Goal: Information Seeking & Learning: Find specific fact

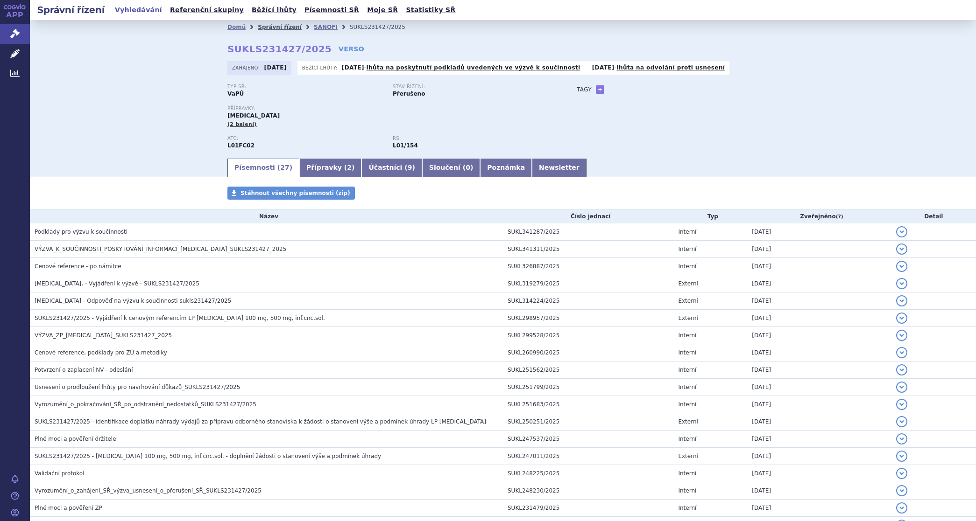
click at [269, 25] on link "Správní řízení" at bounding box center [280, 27] width 44 height 7
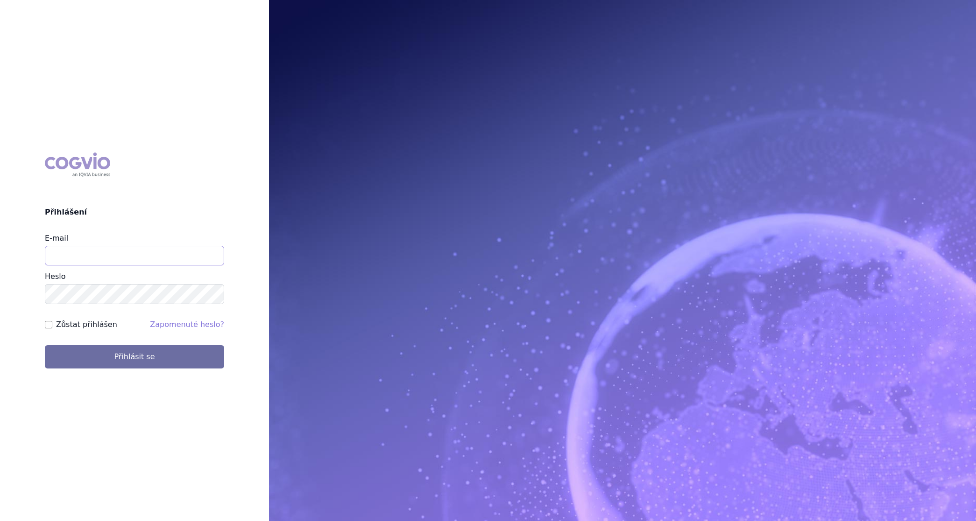
click at [141, 250] on input "E-mail" at bounding box center [134, 256] width 179 height 20
type input "martin.brunclik@sanofi.com"
click at [91, 320] on label "Zůstat přihlášen" at bounding box center [86, 324] width 61 height 11
click at [52, 321] on input "Zůstat přihlášen" at bounding box center [48, 324] width 7 height 7
checkbox input "true"
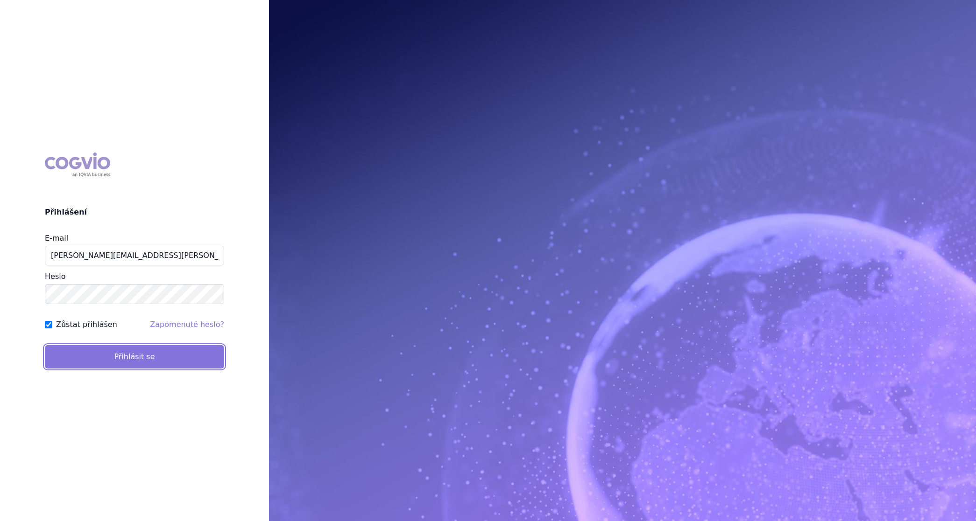
click at [101, 352] on button "Přihlásit se" at bounding box center [134, 356] width 179 height 23
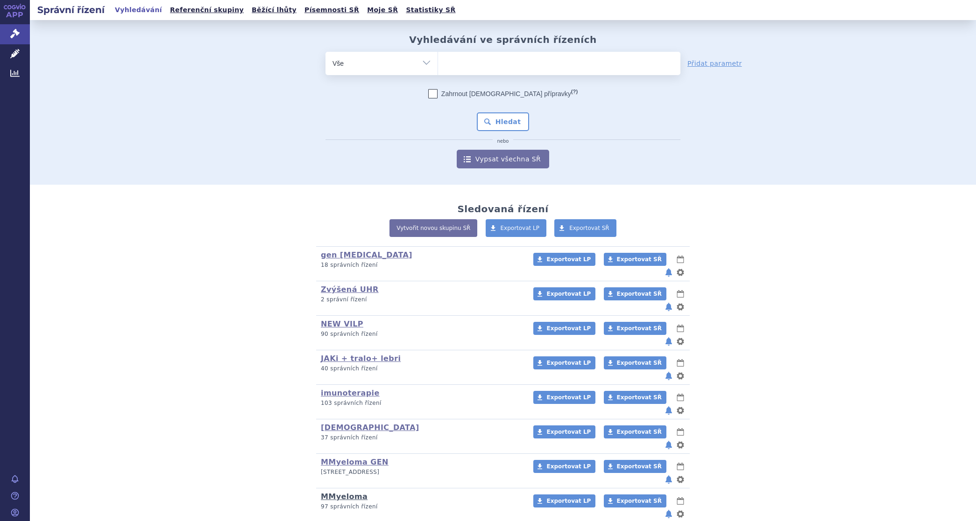
click at [321, 492] on link "MMyeloma" at bounding box center [344, 496] width 47 height 9
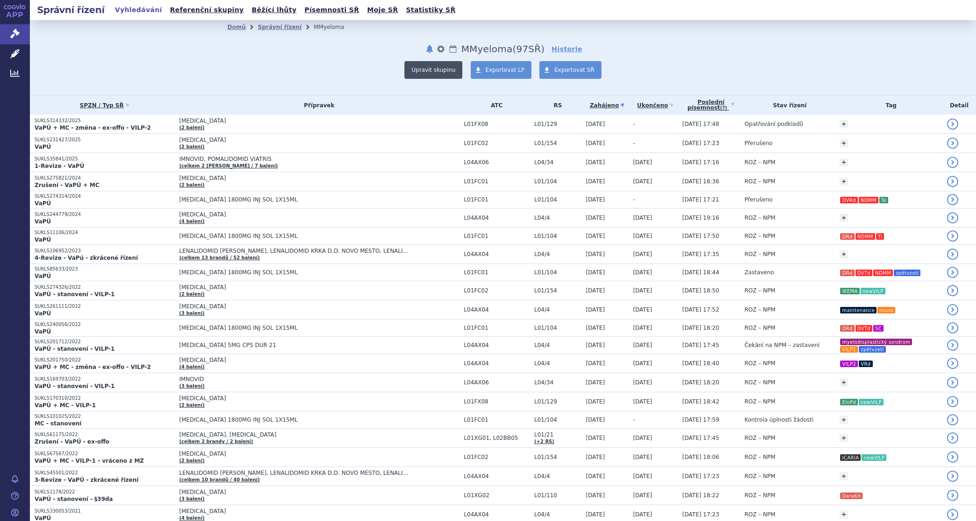
click at [442, 69] on button "Upravit skupinu" at bounding box center [433, 70] width 58 height 18
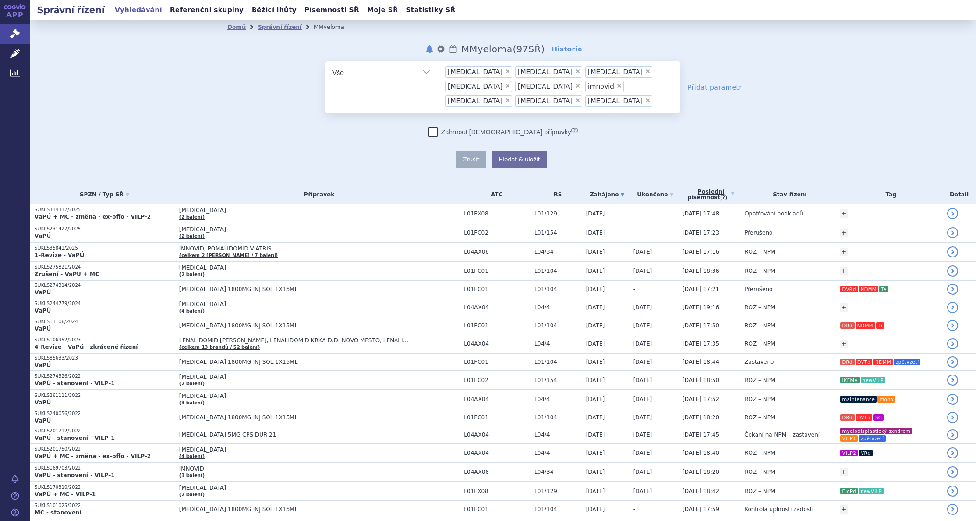
click at [599, 85] on ul "× ninlaro × farydak × empliciti × darzalex × kyprolis × imnovid × velcade × rev…" at bounding box center [559, 85] width 242 height 49
click at [438, 84] on select "ninlaro farydak empliciti darzalex kyprolis imnovid velcade revlimid sarclisa" at bounding box center [437, 72] width 0 height 23
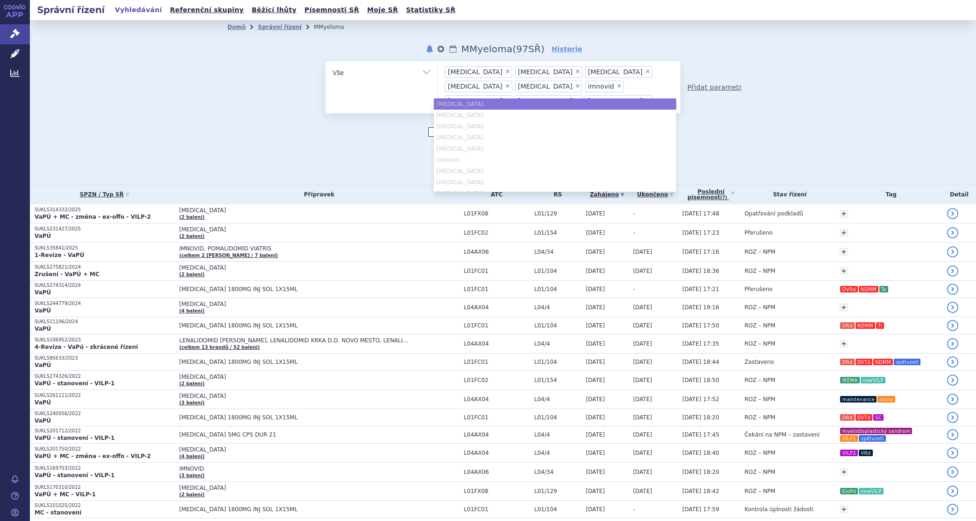
type input "te"
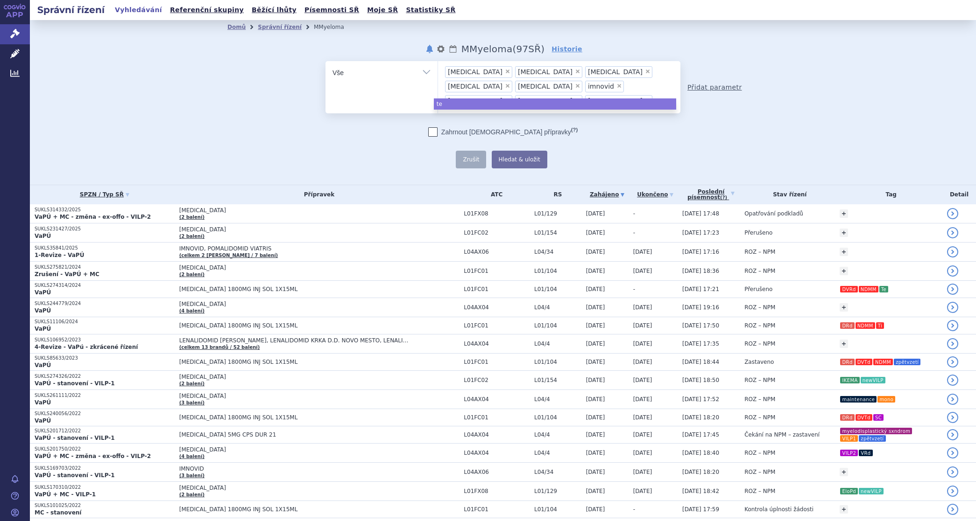
type input "tec"
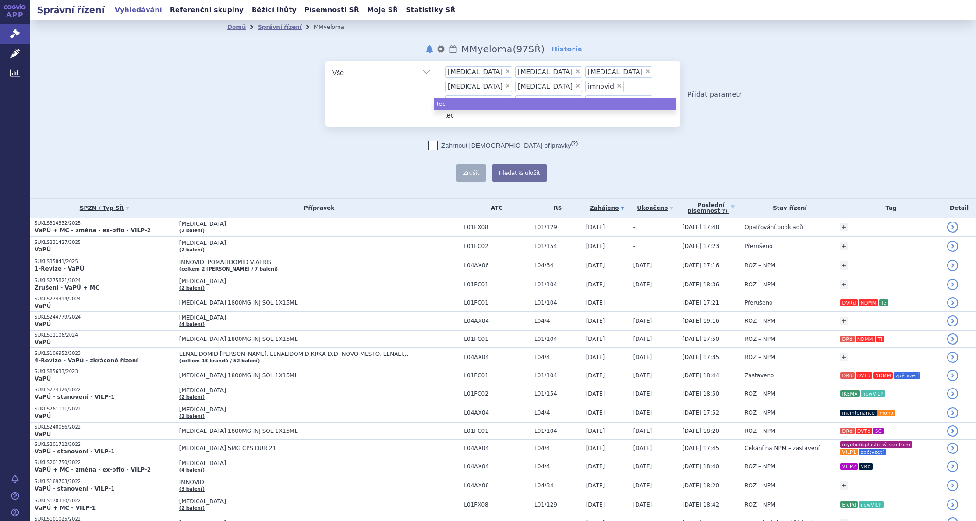
type input "tecv"
type input "tecvy"
type input "tecvya"
type input "tecvyali"
type input "tecvyal"
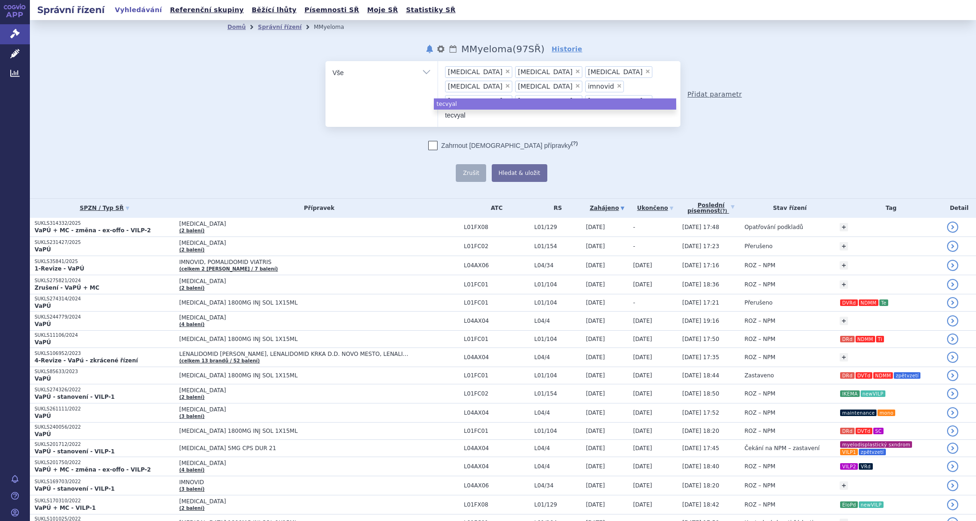
type input "tecvya"
type input "tecvy"
type input "tecv"
type input "tecva"
type input "tecvaz"
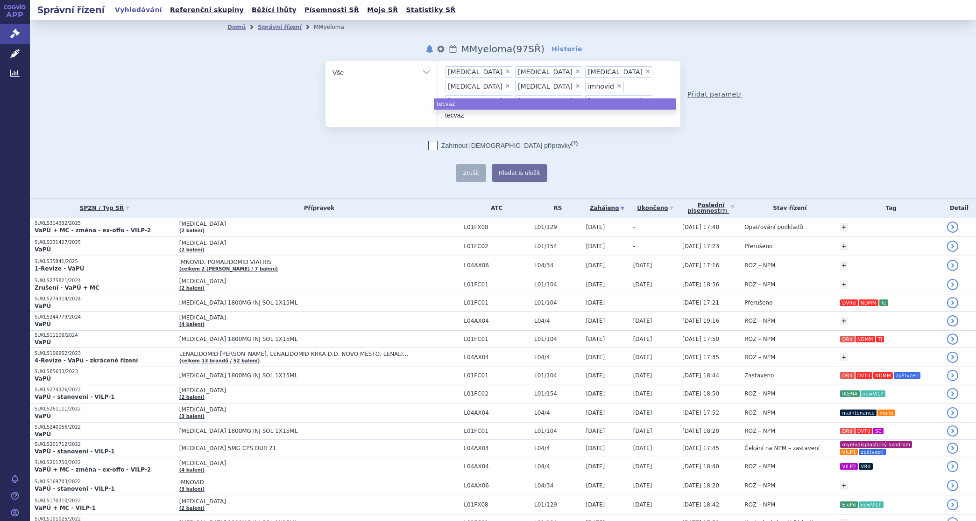
type input "tecva"
type input "tecvay"
type input "tecvayl"
type input "tecvayli"
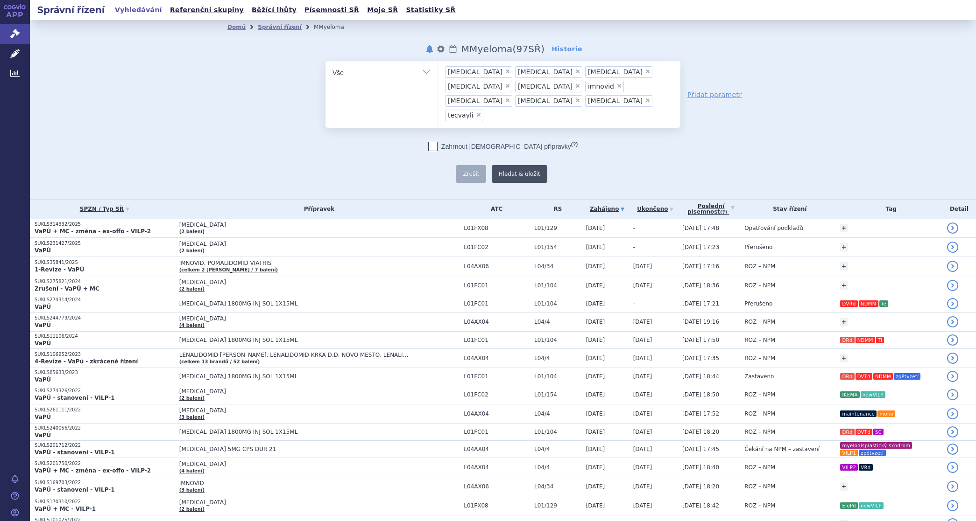
click at [503, 165] on button "Hledat & uložit" at bounding box center [520, 174] width 56 height 18
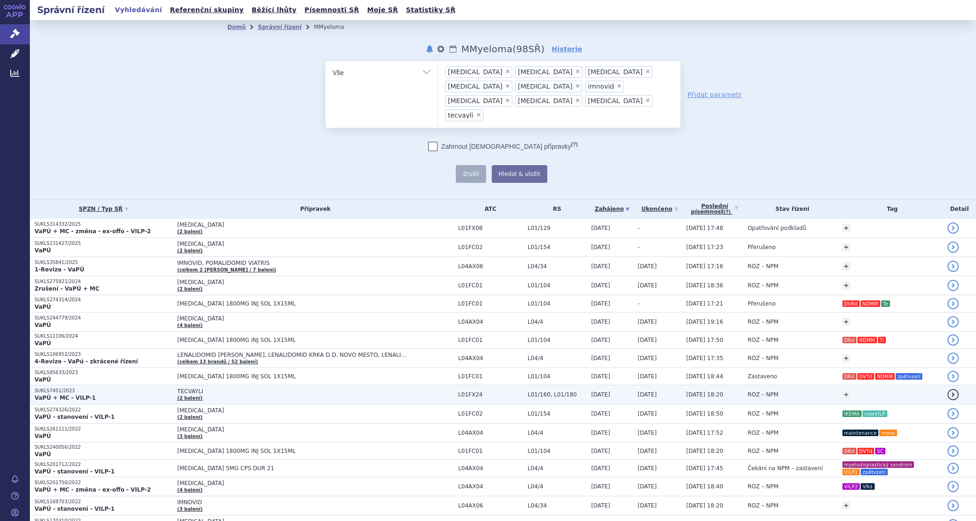
click at [120, 394] on p "VaPÚ + MC - VILP-1" at bounding box center [104, 397] width 138 height 7
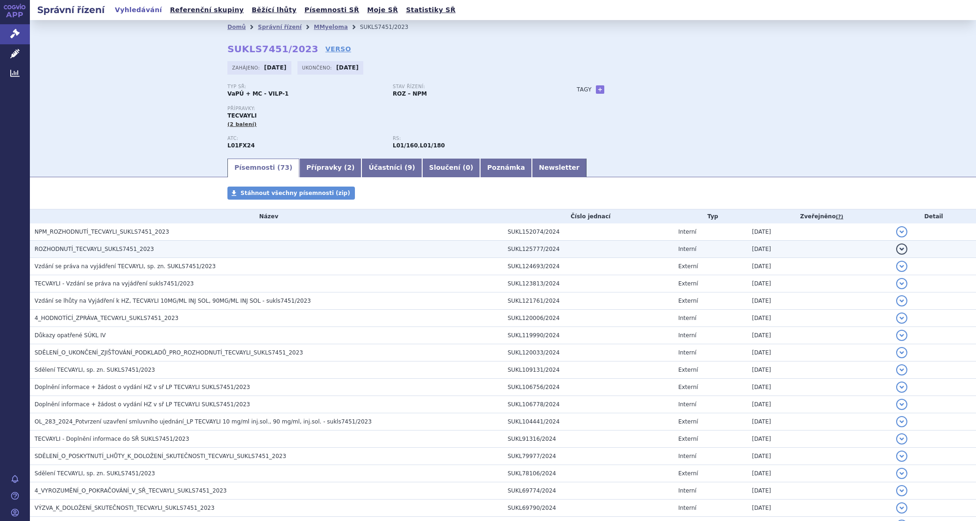
click at [96, 247] on span "ROZHODNUTÍ_TECVAYLI_SUKLS7451_2023" at bounding box center [95, 249] width 120 height 7
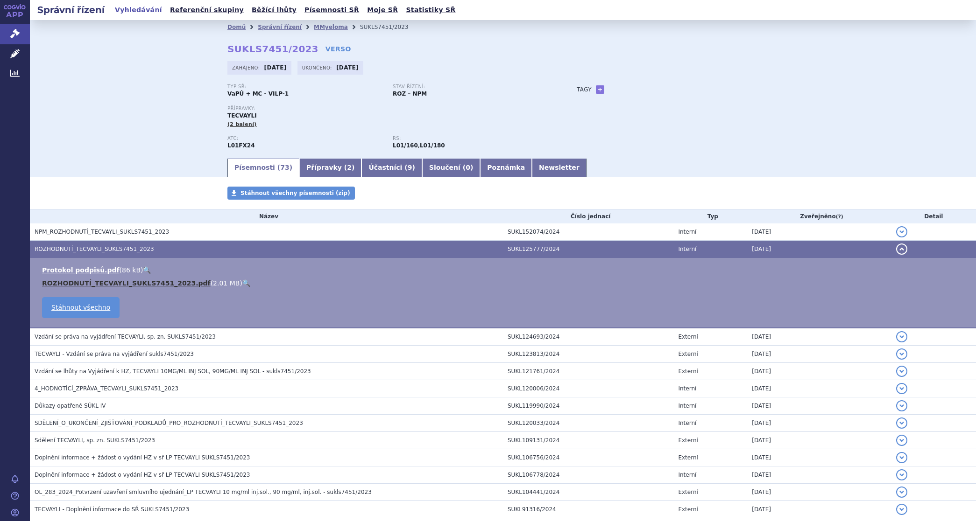
click at [110, 282] on link "ROZHODNUTÍ_TECVAYLI_SUKLS7451_2023.pdf" at bounding box center [126, 283] width 169 height 7
click at [134, 7] on link "Vyhledávání" at bounding box center [138, 10] width 53 height 13
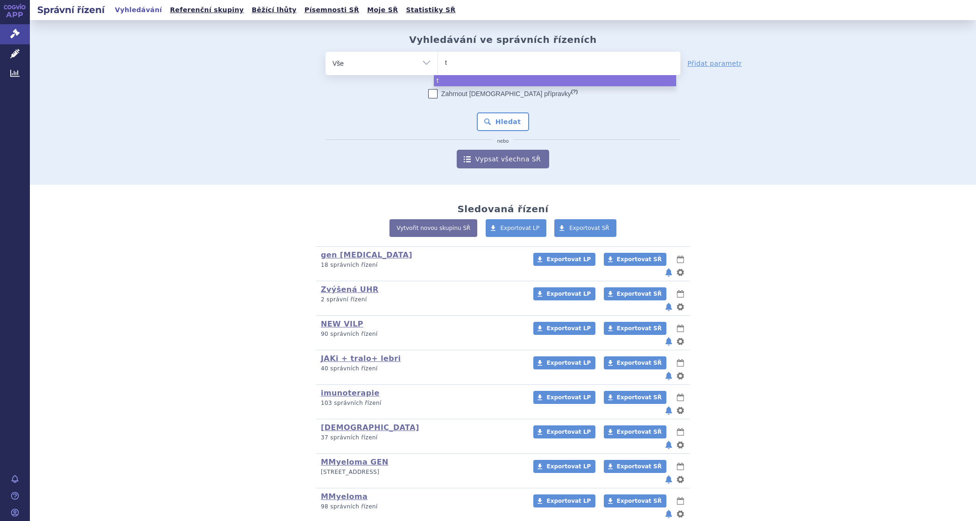
type input "ta"
type input "tal"
type input "talc"
type input "talce"
type input "talcet"
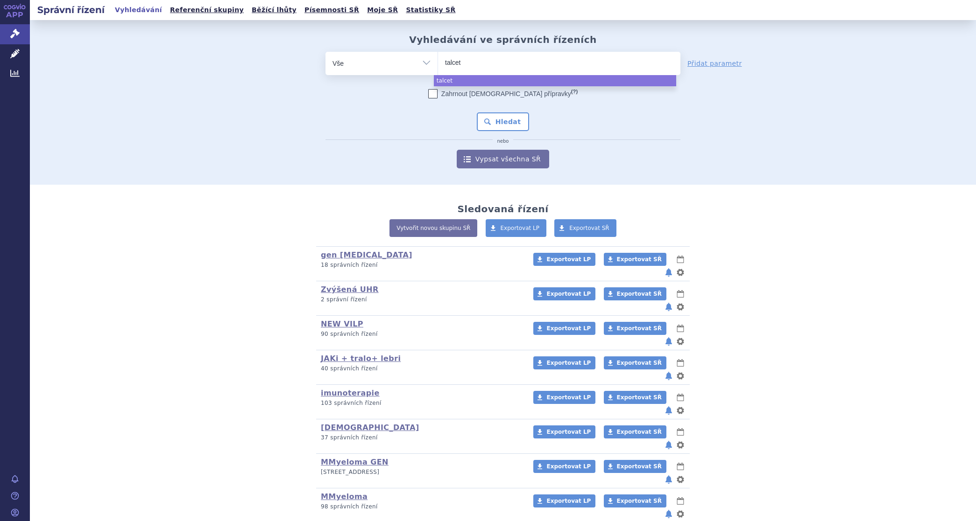
type input "talceta"
type input "talcetam"
type input "talcetama"
type input "talcetamab"
select select "talcetamab"
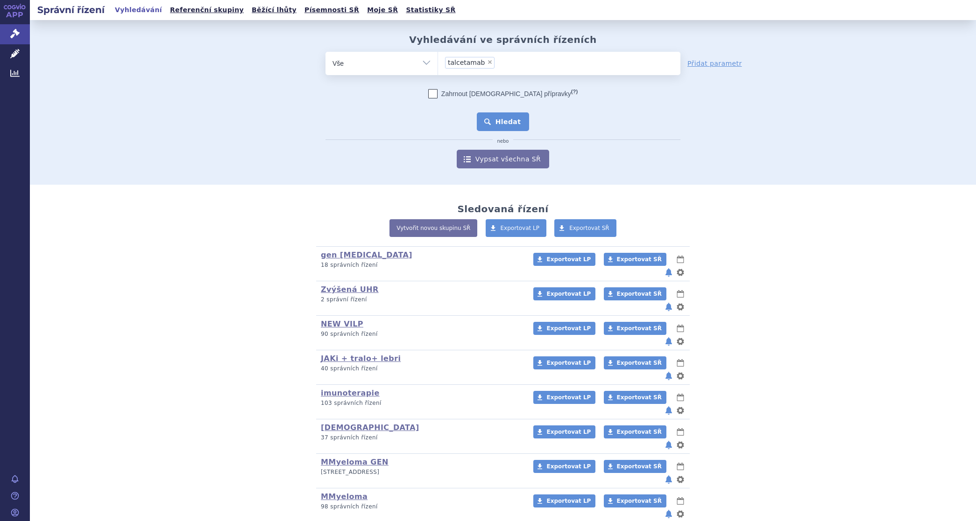
click at [492, 116] on button "Hledat" at bounding box center [503, 122] width 53 height 19
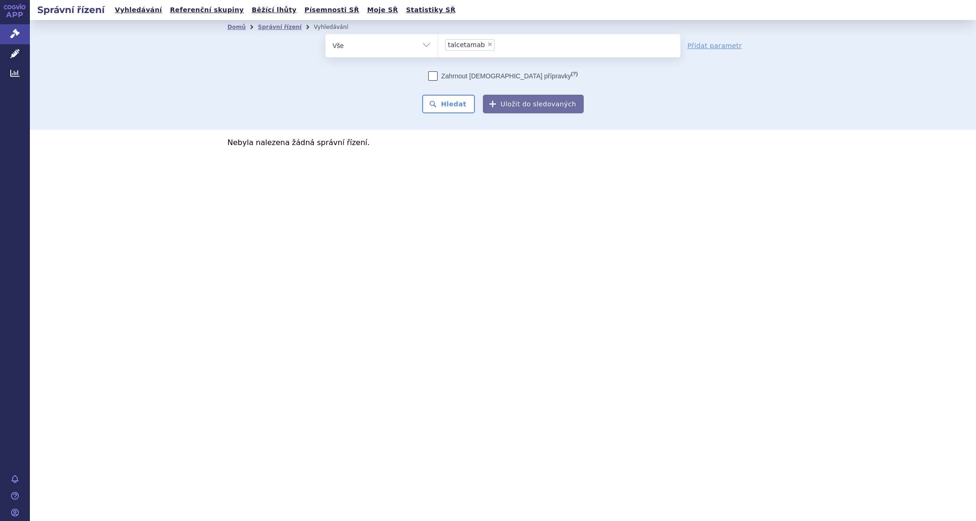
click at [487, 44] on span "×" at bounding box center [490, 45] width 6 height 6
click at [438, 44] on select "talcetamab" at bounding box center [437, 45] width 0 height 23
select select
drag, startPoint x: 465, startPoint y: 50, endPoint x: 461, endPoint y: 40, distance: 10.7
click at [464, 50] on ul at bounding box center [559, 44] width 242 height 20
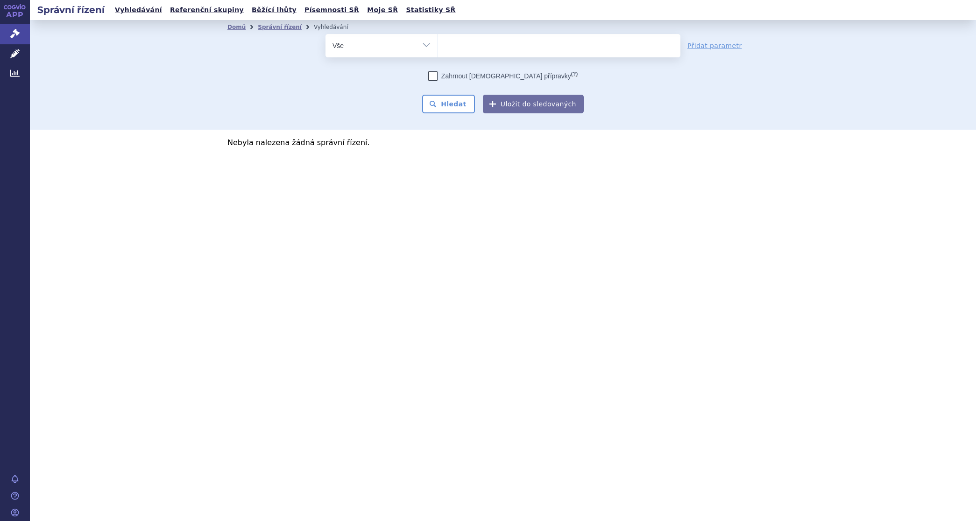
click at [438, 50] on select "talcetamab" at bounding box center [437, 45] width 0 height 23
type input "ta"
type input "tal"
type input "talq"
type input "talqe"
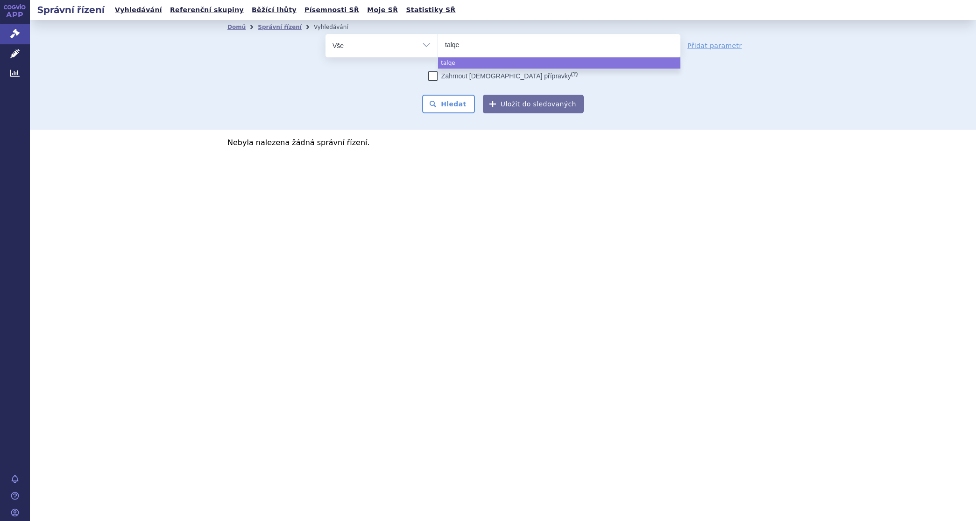
type input "talqet"
type input "talqeta"
type input "talqetam"
type input "talqetama"
type input "talqetamab"
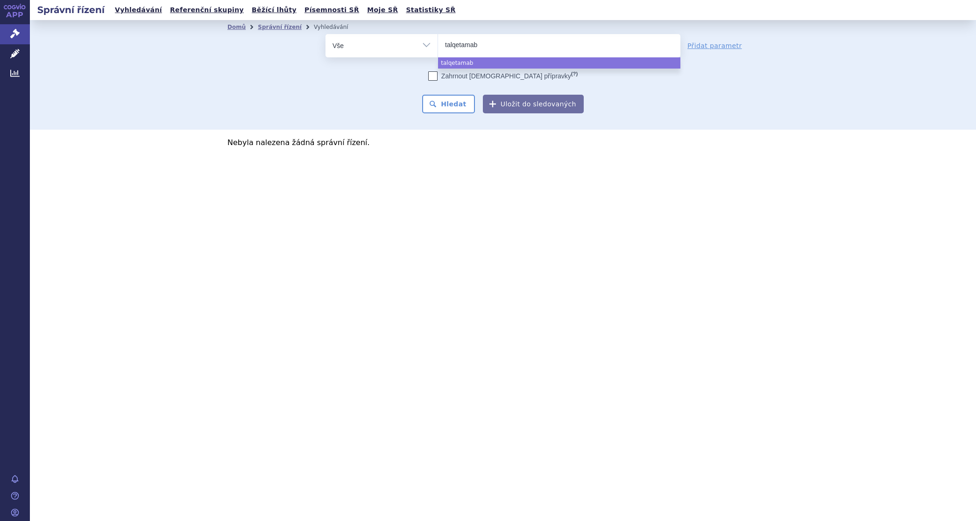
select select "talqetamab"
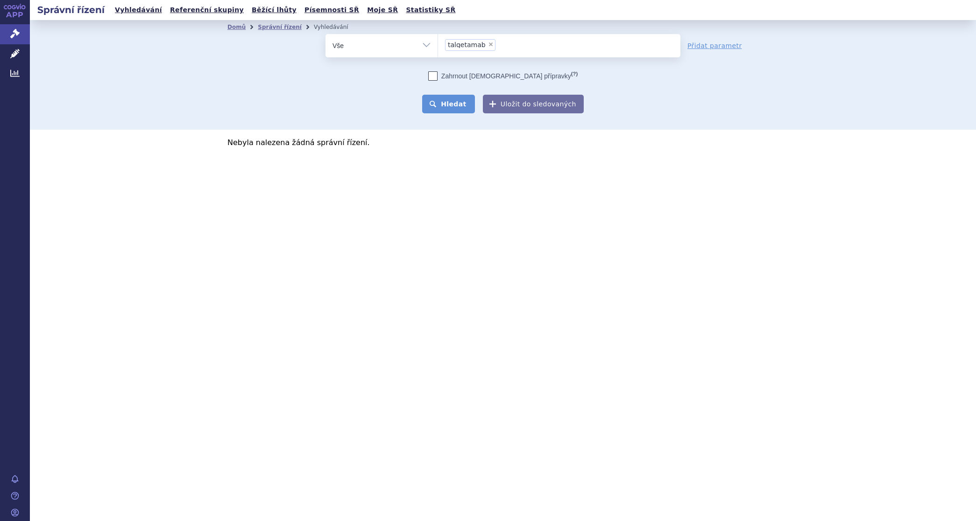
click at [457, 102] on button "Hledat" at bounding box center [448, 104] width 53 height 19
click at [488, 42] on span "×" at bounding box center [491, 45] width 6 height 6
click at [438, 42] on select "talqetamab" at bounding box center [437, 45] width 0 height 23
select select
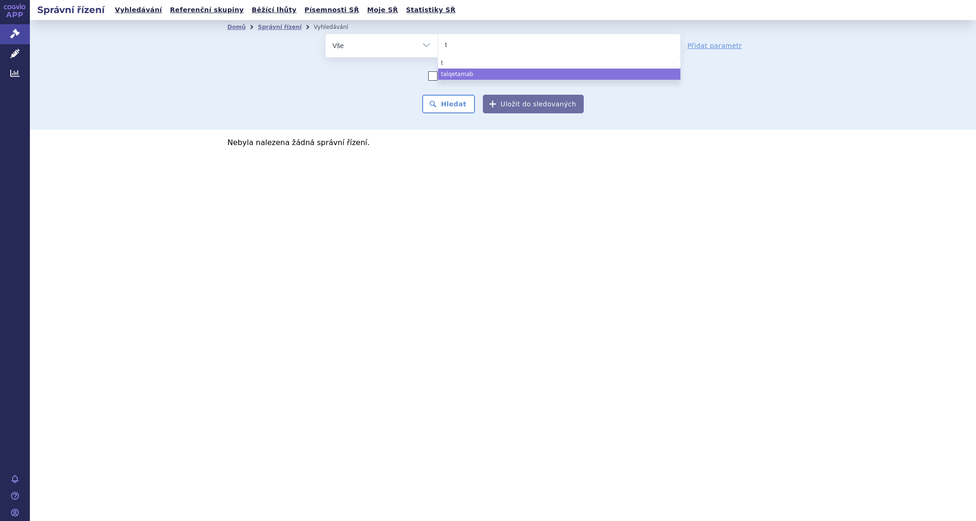
type input "ta"
type input "tal"
type input "talq"
type input "talqu"
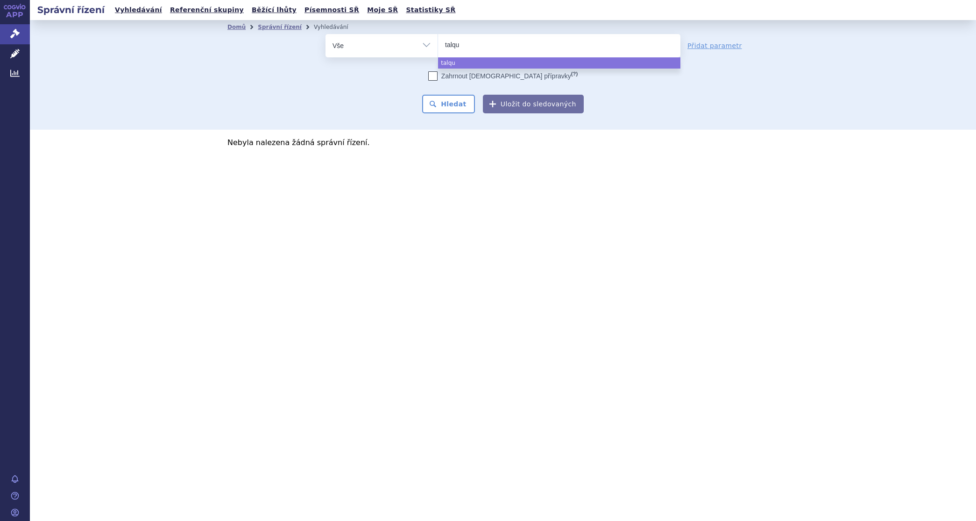
type input "talque"
type input "talquet"
type input "talqueta"
type input "talquetam"
type input "talquetama"
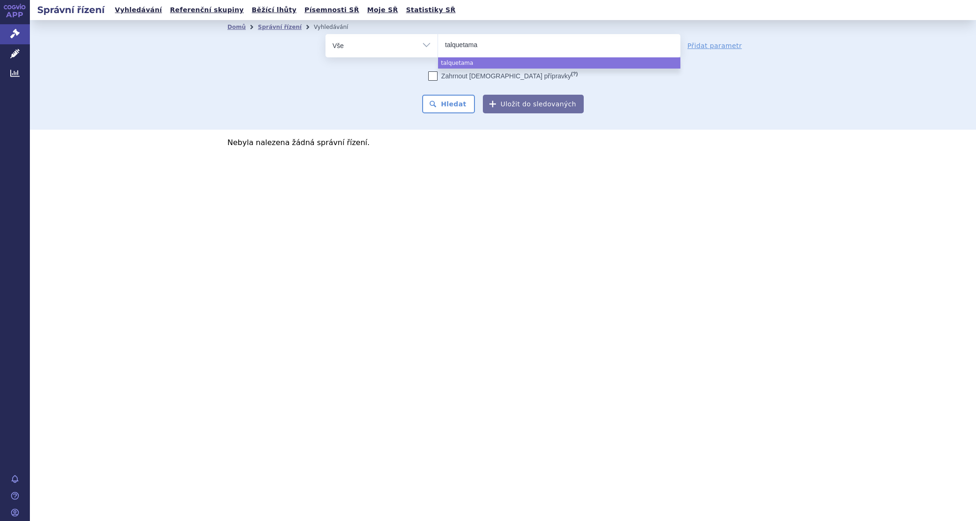
type input "talquetamab"
select select "talquetamab"
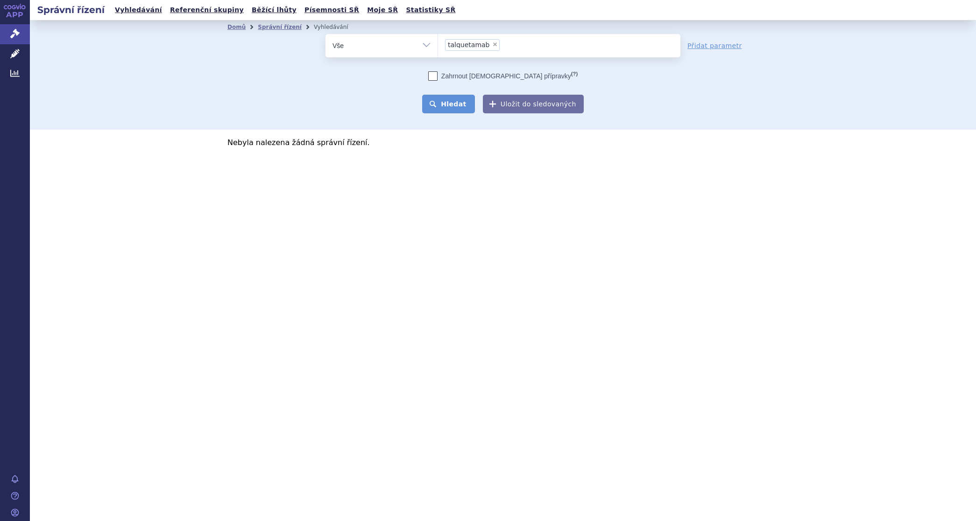
click at [451, 101] on button "Hledat" at bounding box center [448, 104] width 53 height 19
click at [492, 42] on span "×" at bounding box center [495, 45] width 6 height 6
click at [438, 42] on select "talquetamab" at bounding box center [437, 45] width 0 height 23
select select
type input "Talvey"
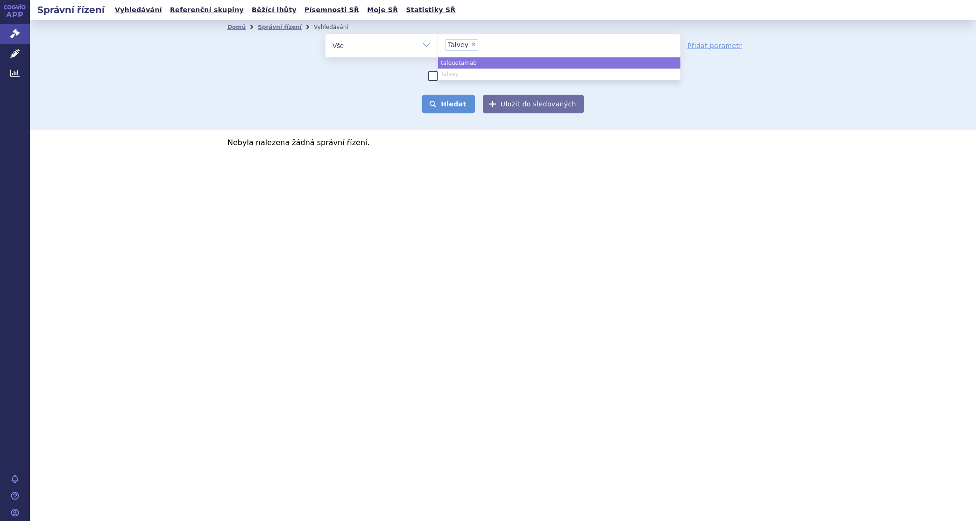
select select "talquetamab"
click at [453, 103] on button "Hledat" at bounding box center [448, 104] width 53 height 19
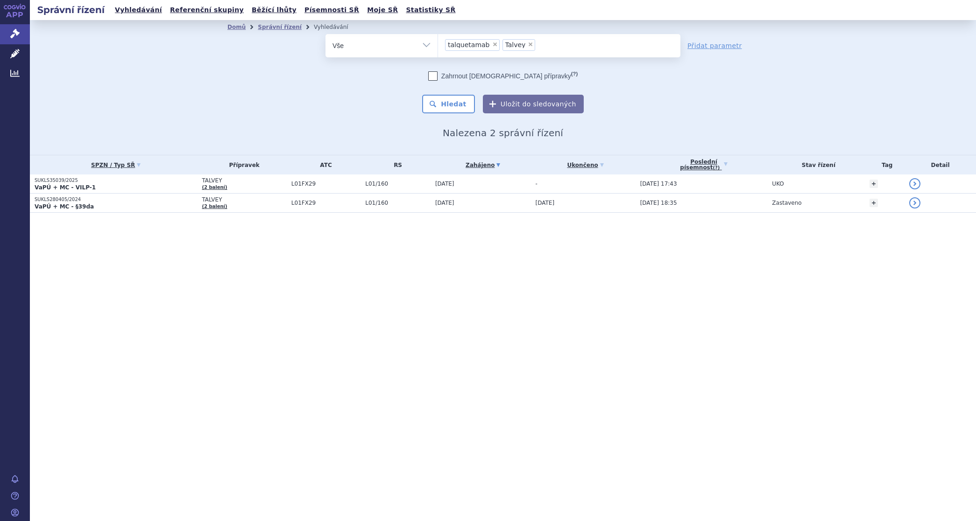
click at [492, 45] on span "×" at bounding box center [495, 45] width 6 height 6
click at [438, 45] on select "talquetamab Talvey" at bounding box center [437, 45] width 0 height 23
select select "Talvey"
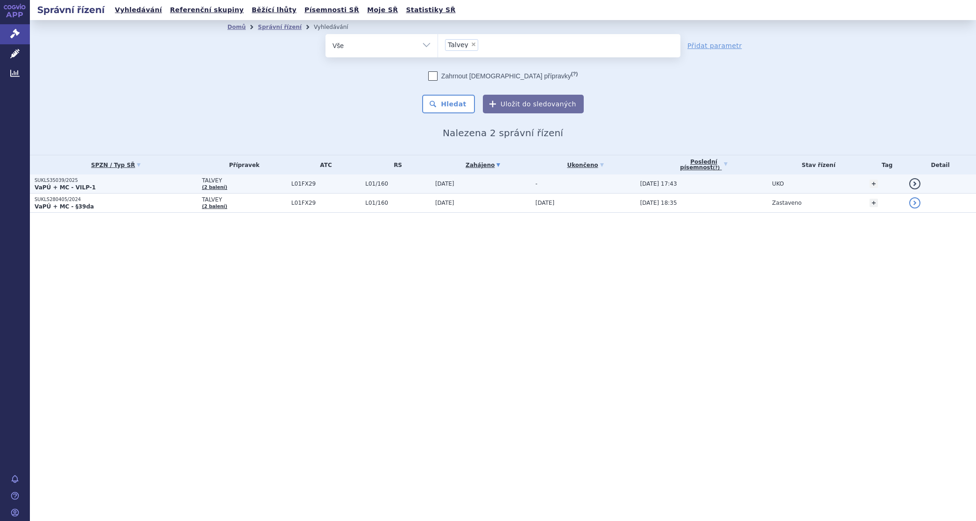
click at [454, 183] on span "[DATE]" at bounding box center [444, 184] width 19 height 7
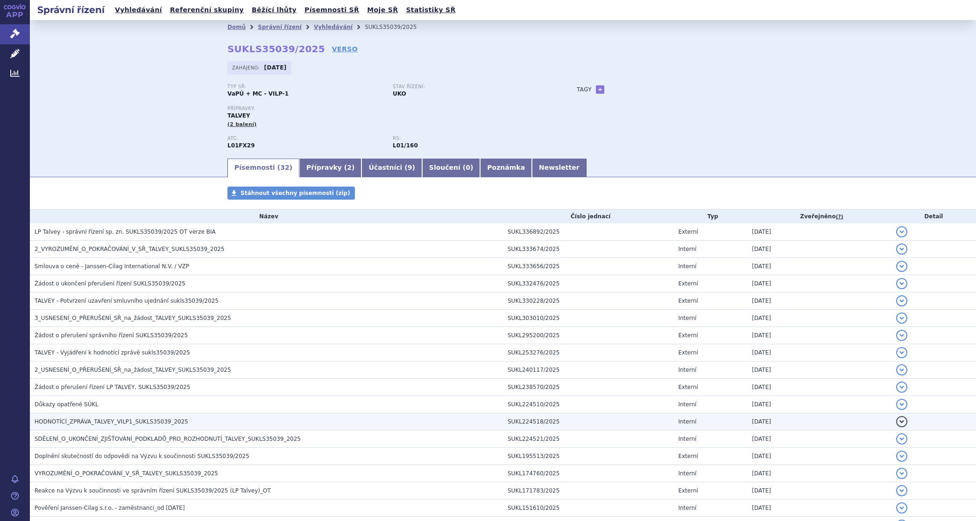
click at [113, 422] on span "HODNOTÍCÍ_ZPRÁVA_TALVEY_VILP1_SUKLS35039_2025" at bounding box center [112, 422] width 154 height 7
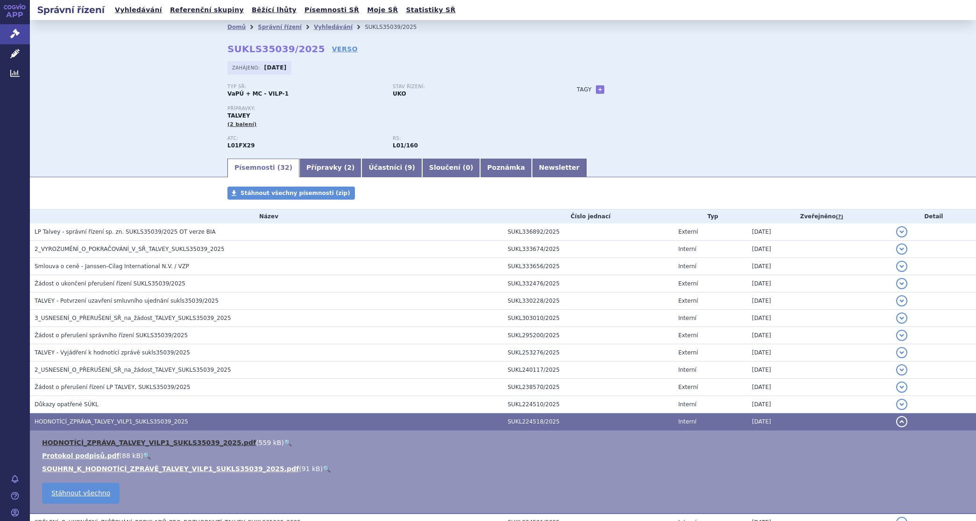
click at [110, 439] on link "HODNOTÍCÍ_ZPRÁVA_TALVEY_VILP1_SUKLS35039_2025.pdf" at bounding box center [149, 442] width 214 height 7
